Goal: Transaction & Acquisition: Download file/media

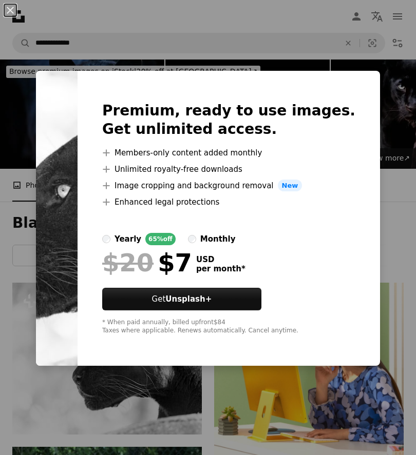
click at [393, 115] on div "An X shape Premium, ready to use images. Get unlimited access. A plus sign Memb…" at bounding box center [208, 227] width 416 height 455
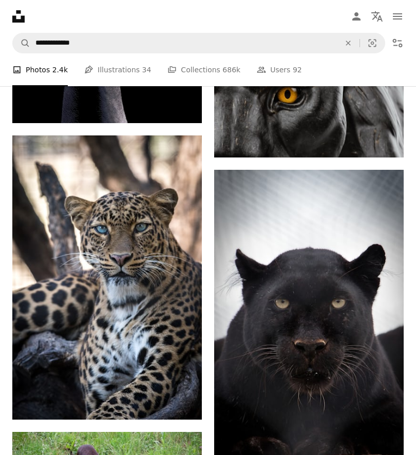
scroll to position [1115, 0]
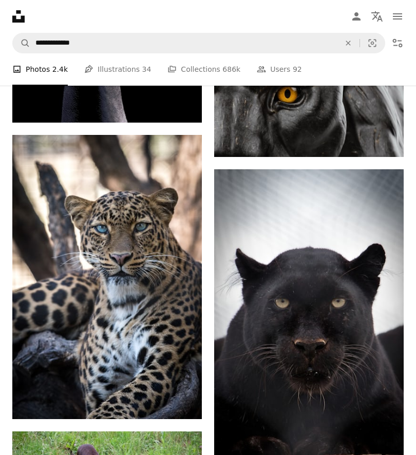
click at [353, 445] on img at bounding box center [308, 338] width 189 height 337
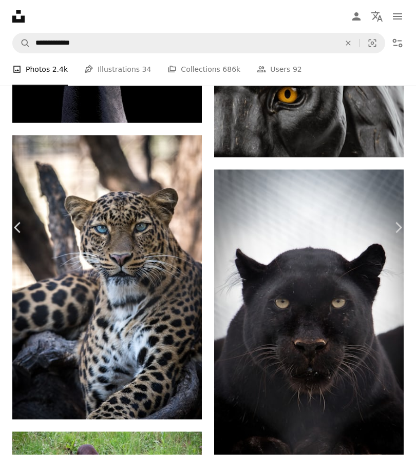
scroll to position [1115, 0]
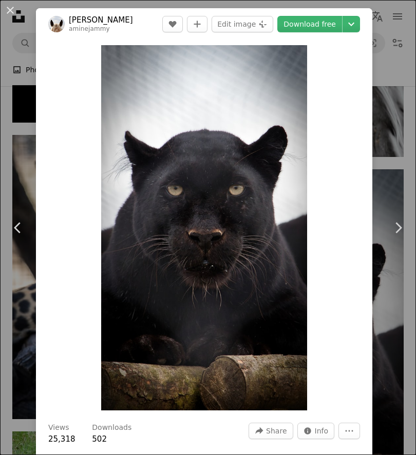
click at [334, 24] on link "Download free" at bounding box center [309, 24] width 65 height 16
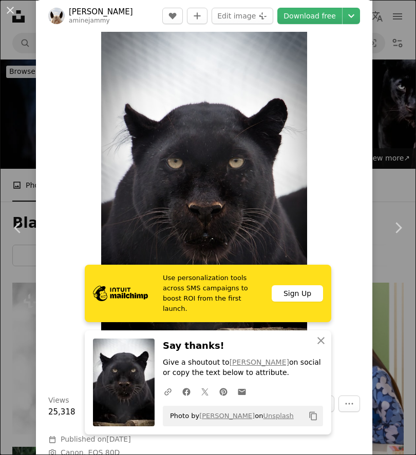
scroll to position [26, 0]
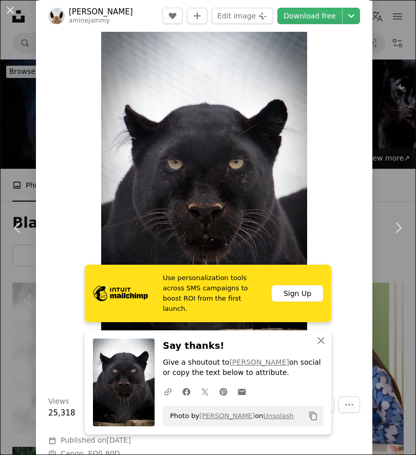
click at [340, 14] on link "Download free" at bounding box center [309, 16] width 65 height 16
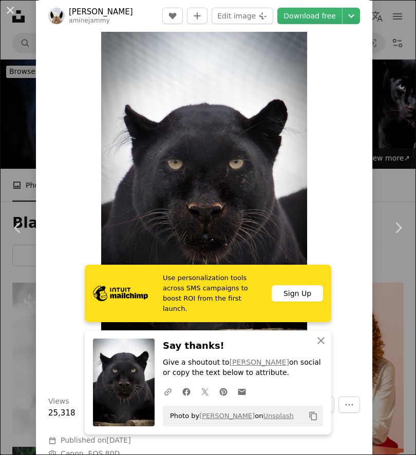
click at [127, 148] on img "Zoom in on this image" at bounding box center [204, 201] width 206 height 365
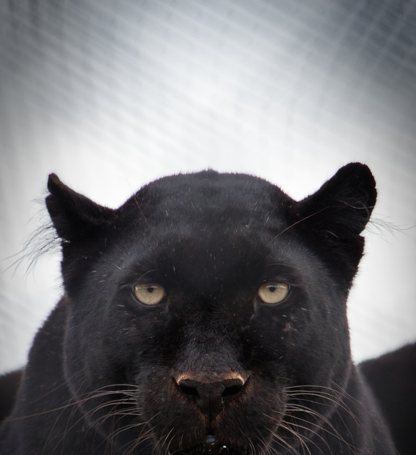
scroll to position [143, 0]
